Goal: Find specific page/section: Find specific page/section

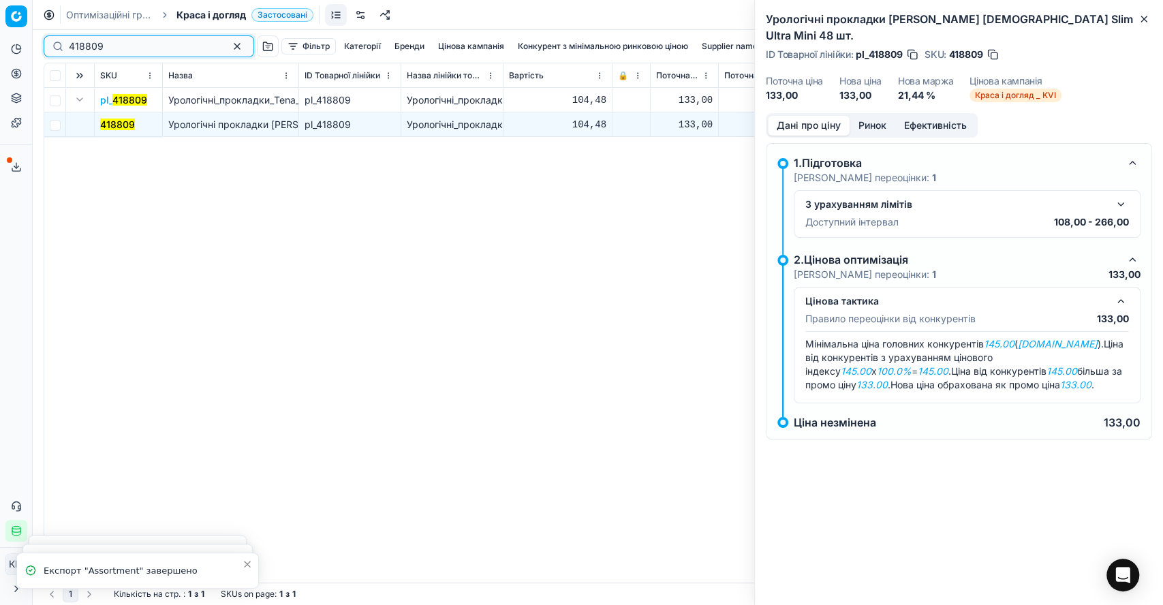
drag, startPoint x: 97, startPoint y: 44, endPoint x: 68, endPoint y: 44, distance: 29.3
click at [69, 44] on input "418809" at bounding box center [143, 47] width 149 height 14
paste input "18"
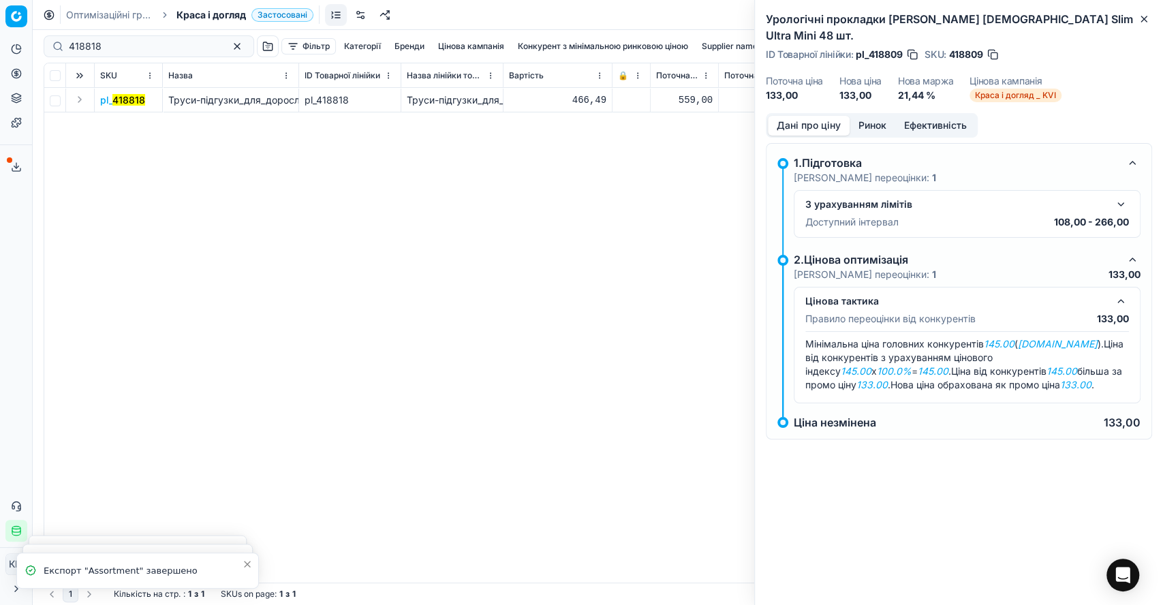
click at [80, 99] on button "Expand" at bounding box center [80, 99] width 16 height 16
click at [120, 127] on mark "418818" at bounding box center [116, 125] width 33 height 12
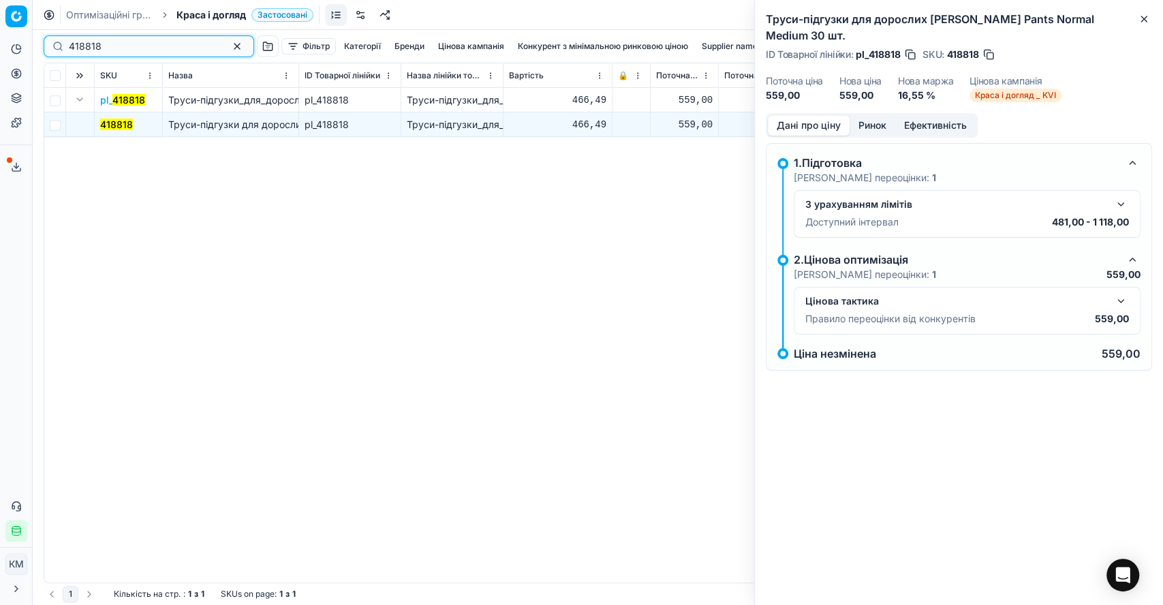
drag, startPoint x: 169, startPoint y: 45, endPoint x: 41, endPoint y: 42, distance: 128.1
click at [41, 42] on div "418818 Фільтр Категорії [PERSON_NAME] кампанія Конкурент з мінімальною ринковою…" at bounding box center [598, 317] width 1130 height 575
paste input "500790"
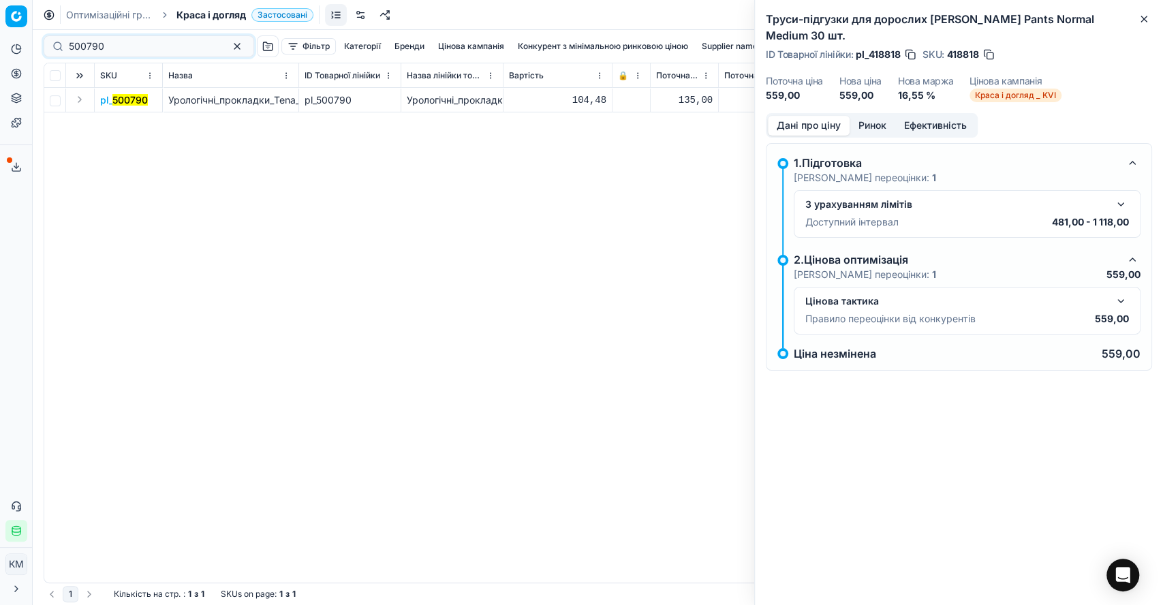
click at [77, 95] on button "Expand" at bounding box center [80, 99] width 16 height 16
click at [117, 121] on mark "500790" at bounding box center [117, 125] width 35 height 12
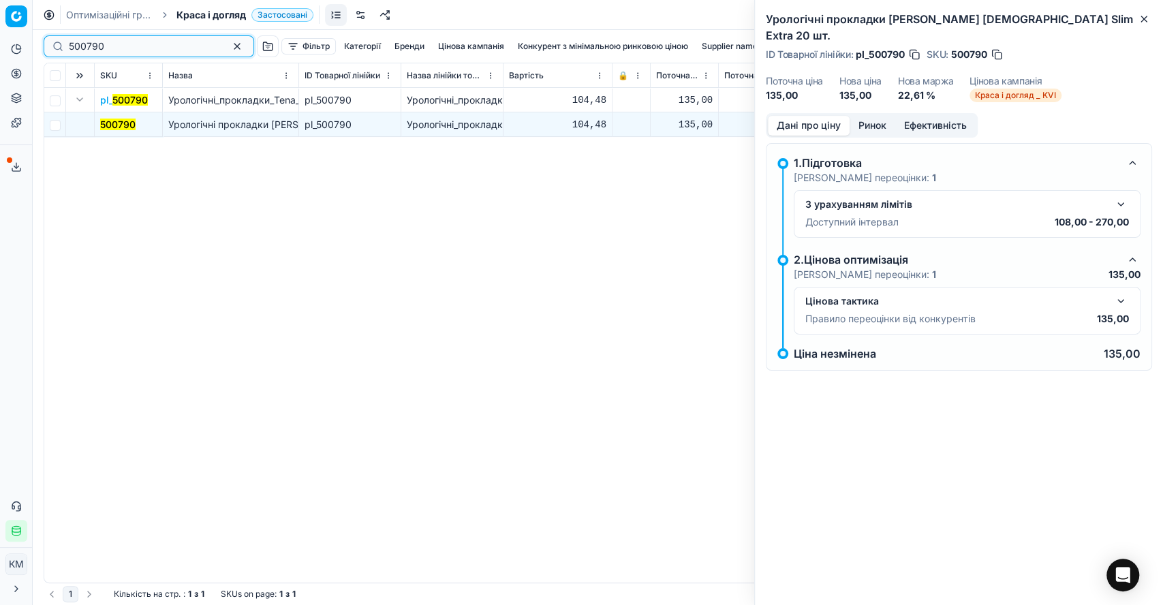
drag, startPoint x: 128, startPoint y: 39, endPoint x: 29, endPoint y: 48, distance: 99.2
click at [29, 48] on div "Pricing platform Аналітика Цінова оптимізація Асортимент продукції Шаблони Серв…" at bounding box center [581, 302] width 1163 height 605
paste input "107331"
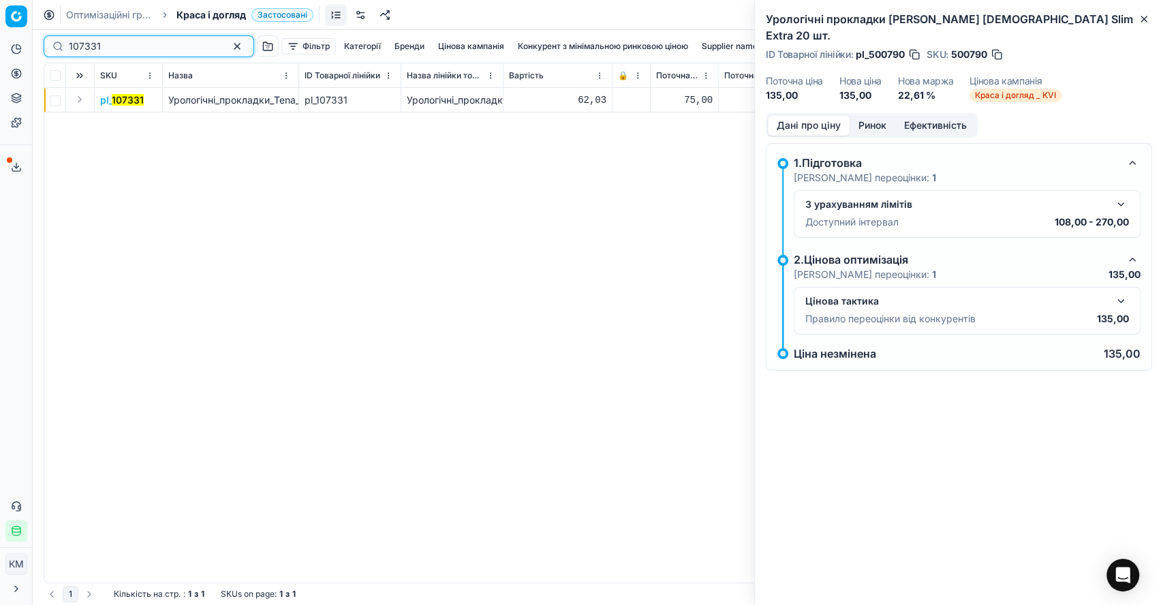
type input "107331"
click at [78, 99] on button "Expand" at bounding box center [80, 99] width 16 height 16
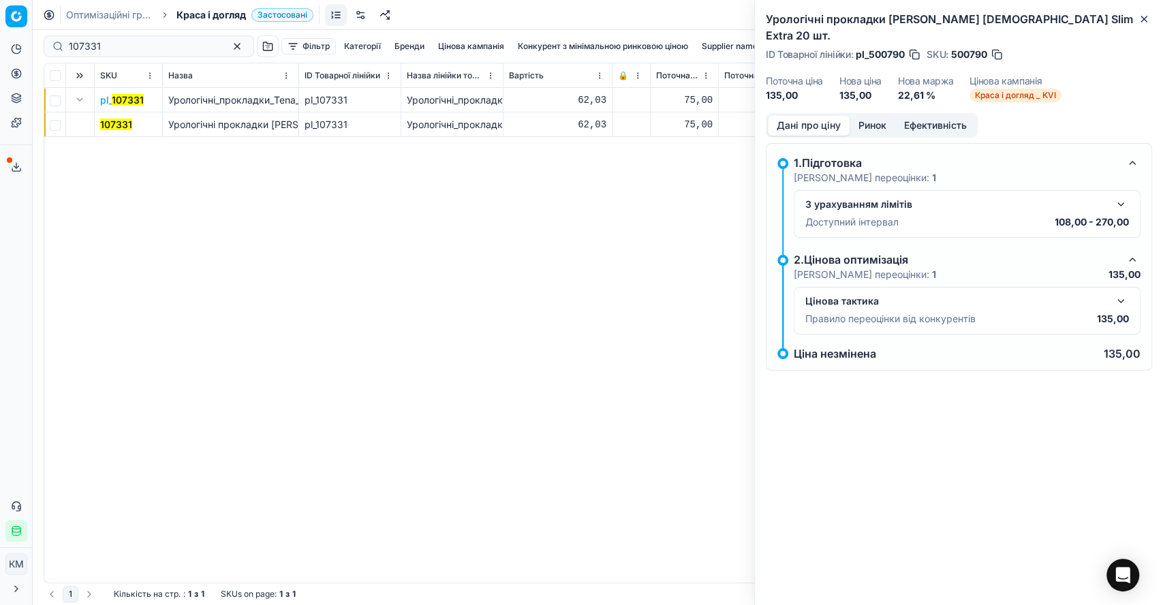
click at [125, 124] on mark "107331" at bounding box center [116, 125] width 32 height 12
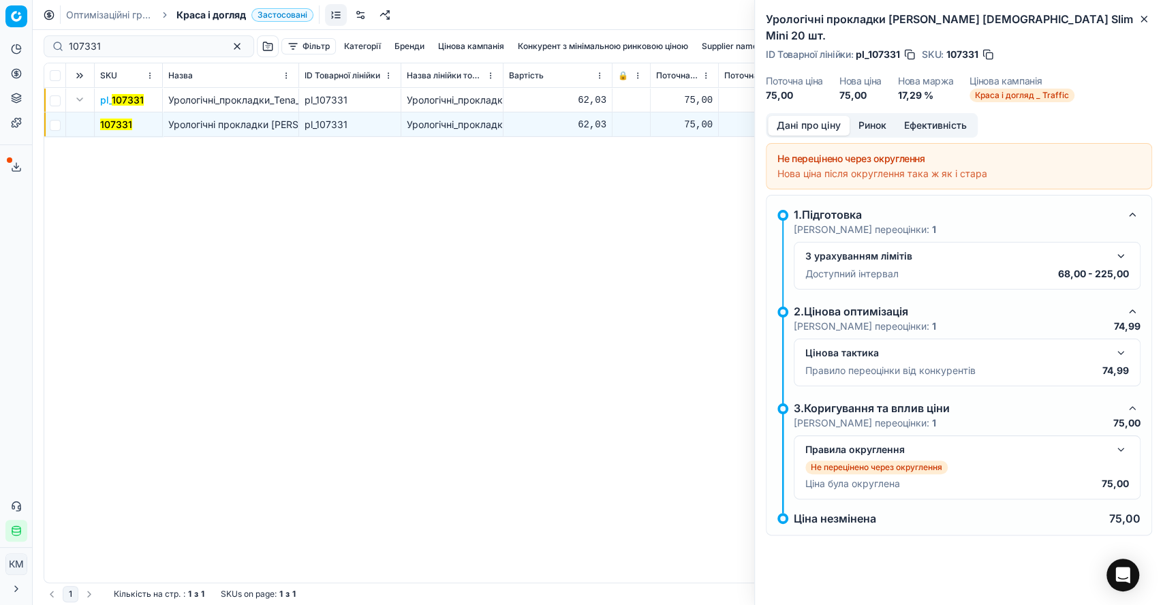
click at [1117, 345] on button "button" at bounding box center [1120, 353] width 16 height 16
